Goal: Navigation & Orientation: Find specific page/section

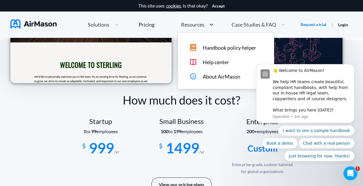
scroll to position [750, 0]
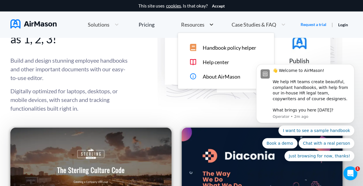
click at [209, 25] on icon at bounding box center [212, 25] width 6 height 6
click at [225, 49] on span "Handbook policy helper" at bounding box center [228, 48] width 53 height 6
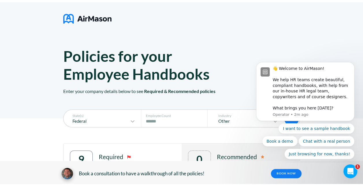
scroll to position [761, 0]
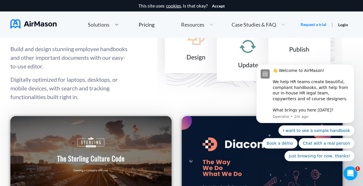
click at [114, 23] on icon at bounding box center [117, 25] width 6 height 6
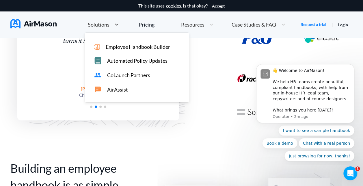
click at [120, 50] on span "Employee Handbook Builder" at bounding box center [138, 47] width 64 height 6
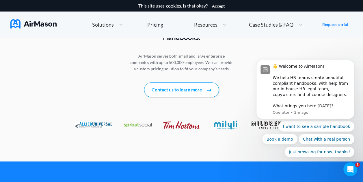
scroll to position [809, 0]
